Goal: Task Accomplishment & Management: Use online tool/utility

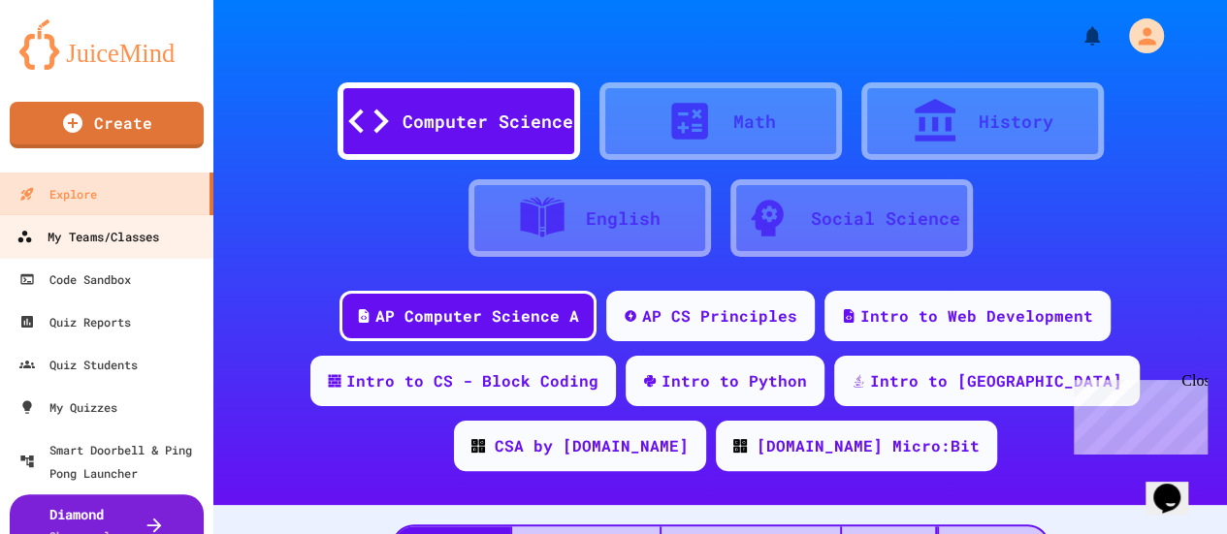
click at [89, 236] on div "My Teams/Classes" at bounding box center [87, 237] width 143 height 24
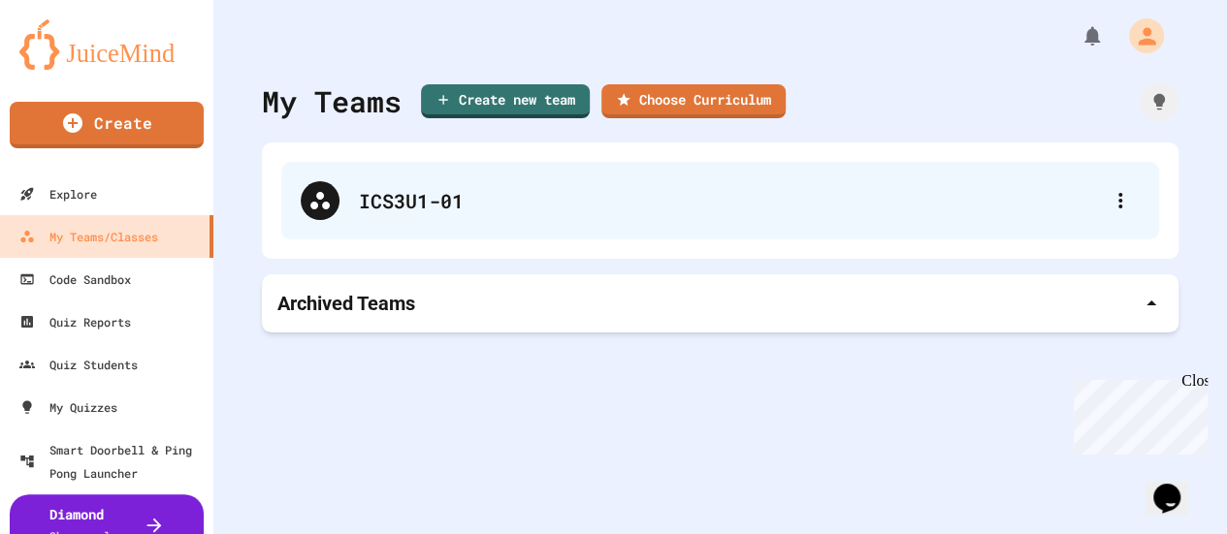
click at [408, 218] on div "ICS3U1-01" at bounding box center [720, 201] width 878 height 78
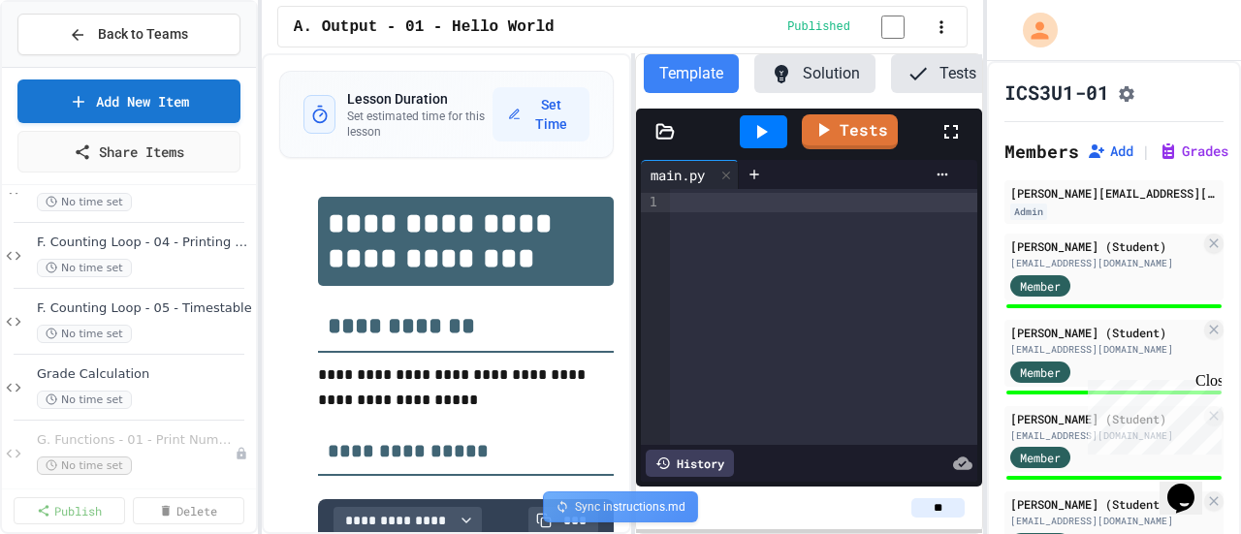
scroll to position [1572, 0]
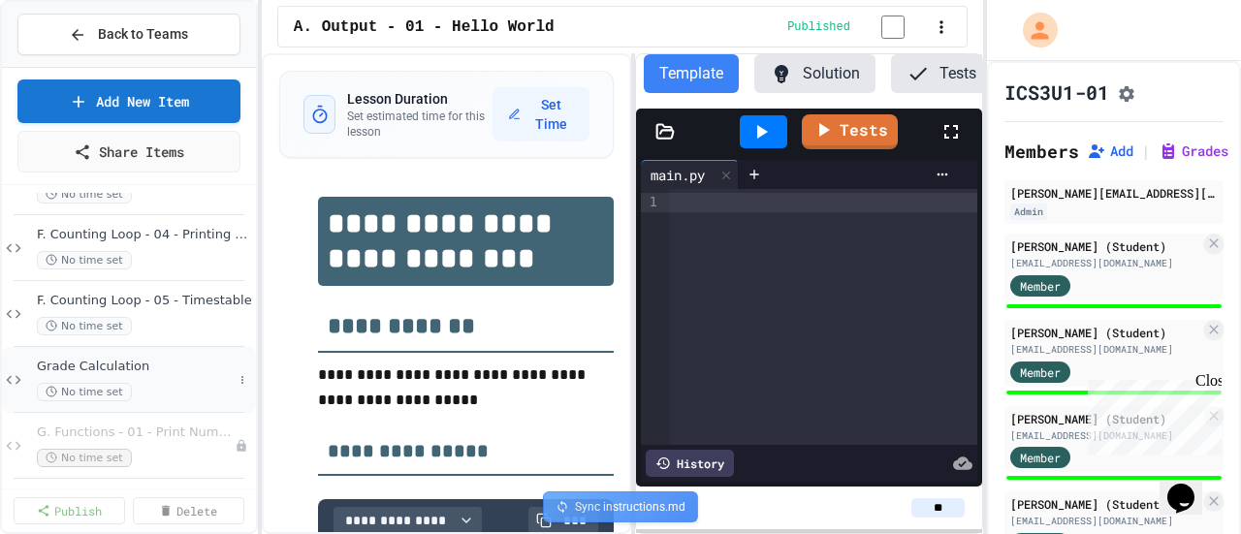
click at [81, 367] on span "Grade Calculation" at bounding box center [135, 367] width 196 height 16
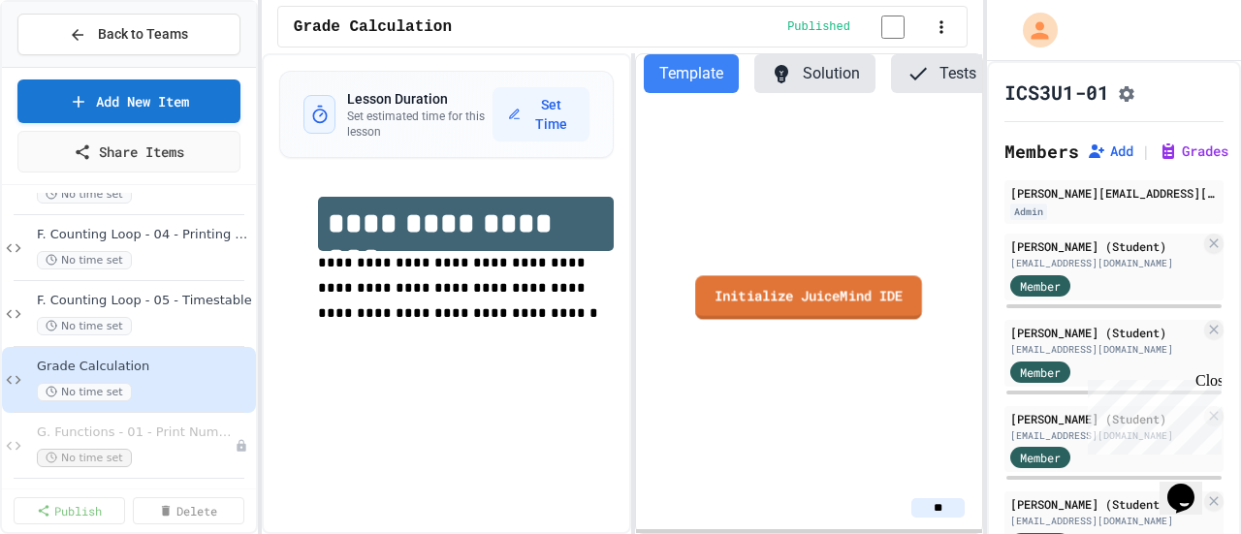
click at [770, 318] on link "Initialize JuiceMind IDE" at bounding box center [809, 297] width 227 height 44
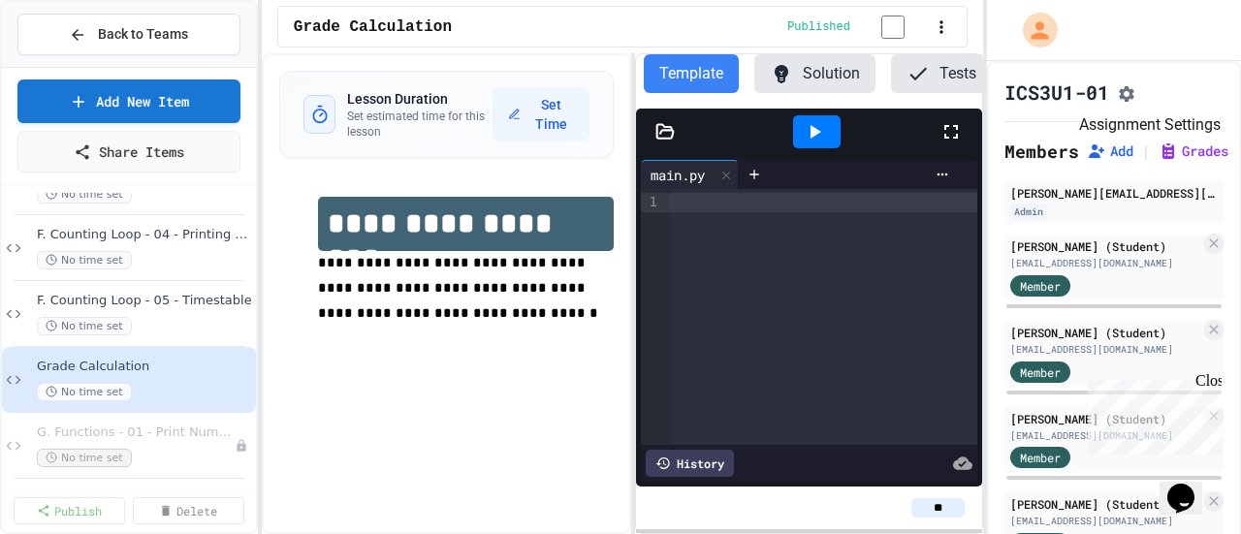
click at [1135, 102] on icon "Assignment Settings" at bounding box center [1127, 94] width 16 height 16
click at [556, 224] on h1 "**********" at bounding box center [466, 224] width 296 height 54
click at [311, 217] on icon "button" at bounding box center [308, 210] width 17 height 19
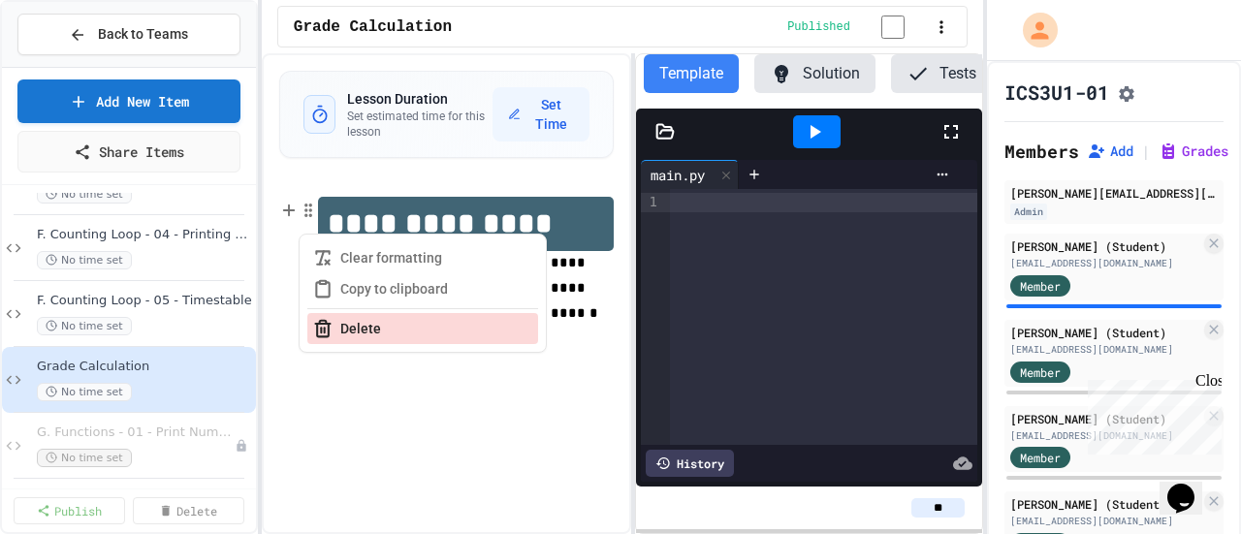
click at [358, 335] on button "Delete" at bounding box center [422, 328] width 231 height 31
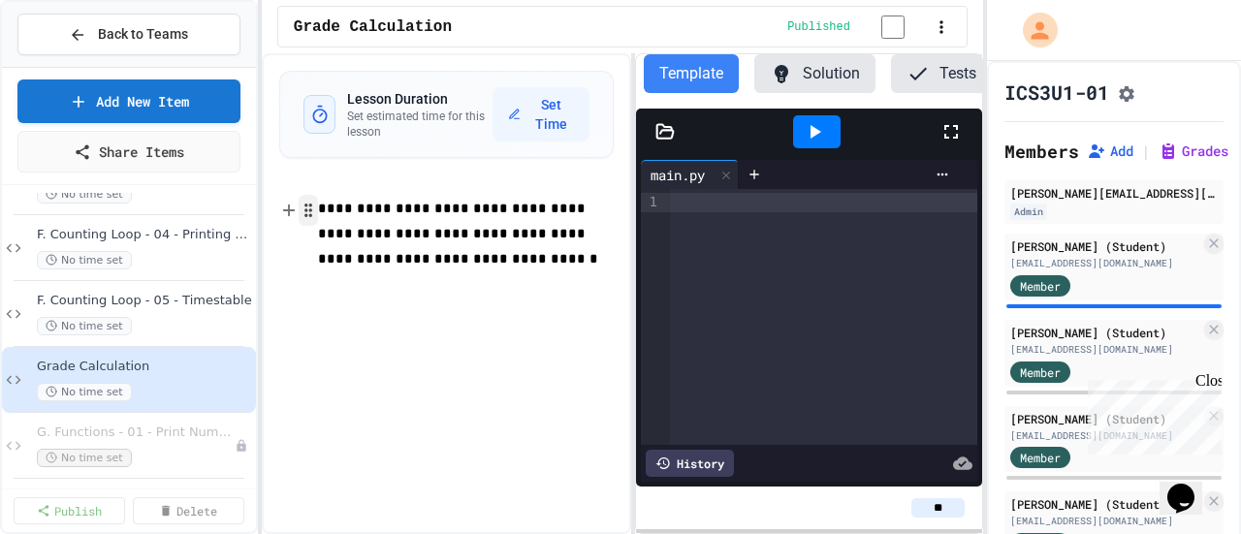
click at [310, 211] on circle "button" at bounding box center [310, 210] width 2 height 2
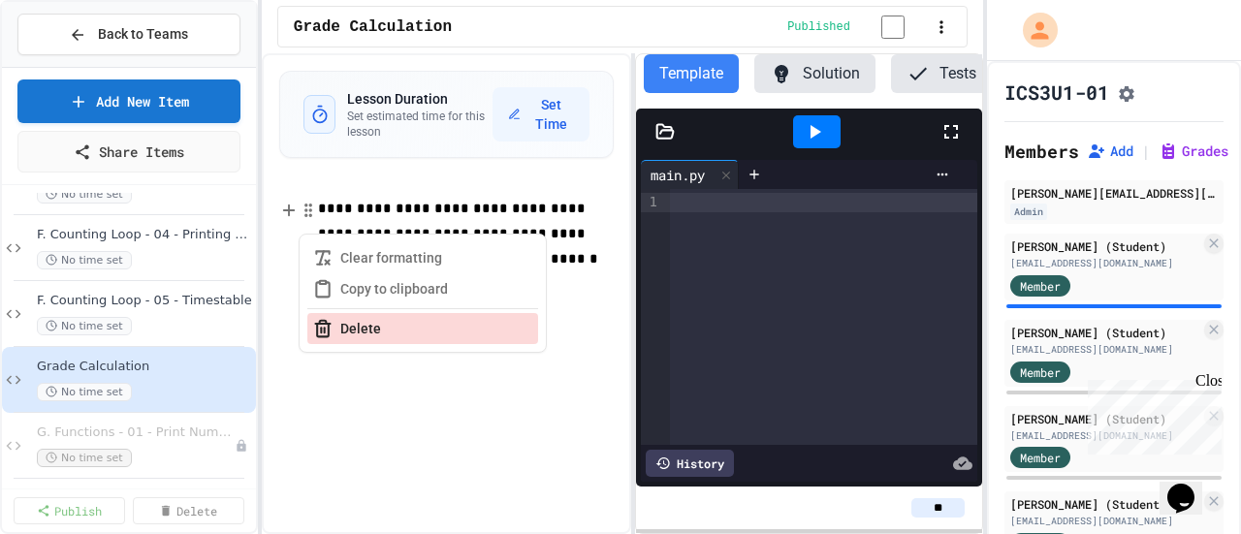
click at [351, 338] on button "Delete" at bounding box center [422, 328] width 231 height 31
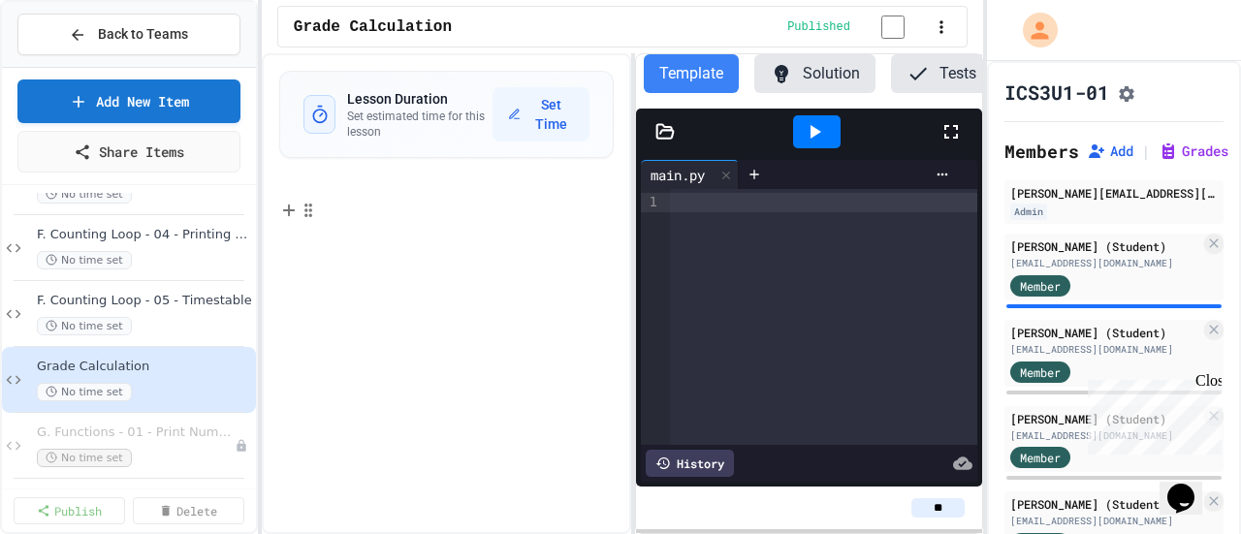
click at [378, 218] on p at bounding box center [466, 209] width 296 height 25
